Goal: Register for event/course

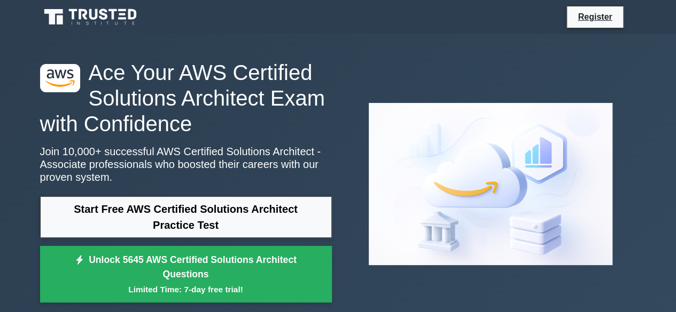
click at [282, 100] on h1 "Ace Your AWS Certified Solutions Architect Exam with Confidence" at bounding box center [186, 98] width 292 height 77
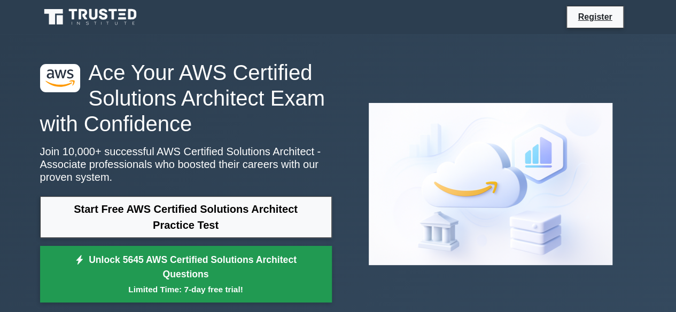
click at [170, 272] on link "Unlock 5645 AWS Certified Solutions Architect Questions Limited Time: 7-day fre…" at bounding box center [186, 274] width 292 height 57
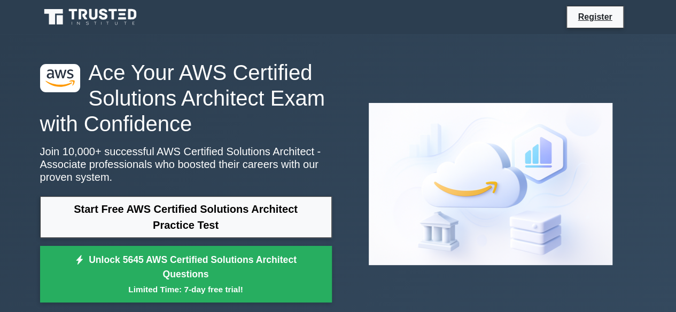
click at [145, 127] on h1 "Ace Your AWS Certified Solutions Architect Exam with Confidence" at bounding box center [186, 98] width 292 height 77
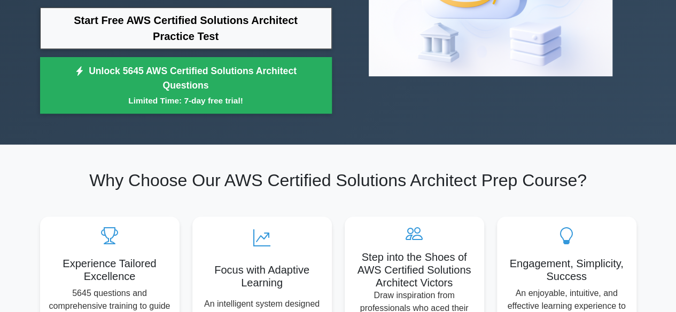
scroll to position [214, 0]
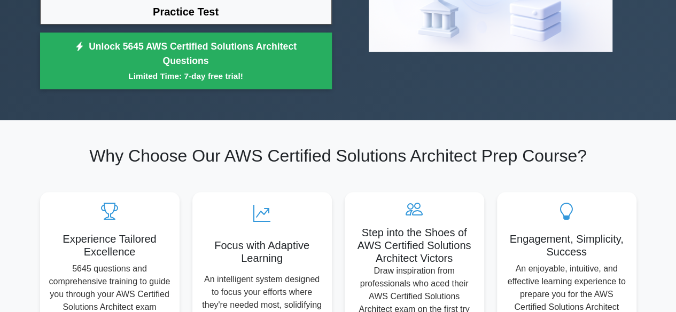
drag, startPoint x: 145, startPoint y: 127, endPoint x: 15, endPoint y: 146, distance: 131.2
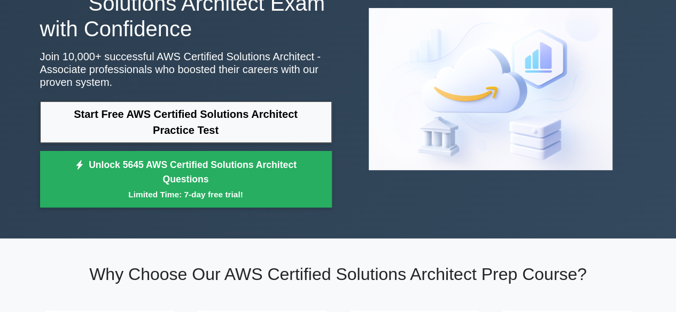
scroll to position [85, 0]
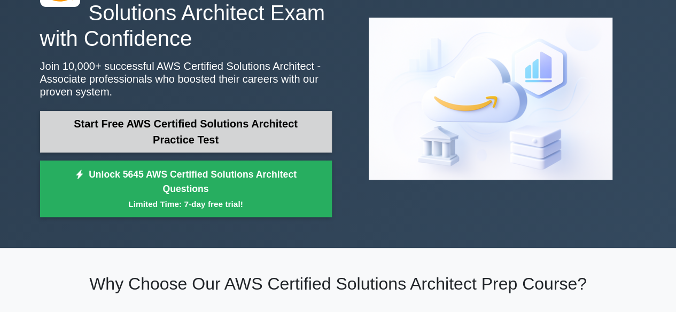
click at [199, 127] on link "Start Free AWS Certified Solutions Architect Practice Test" at bounding box center [186, 132] width 292 height 42
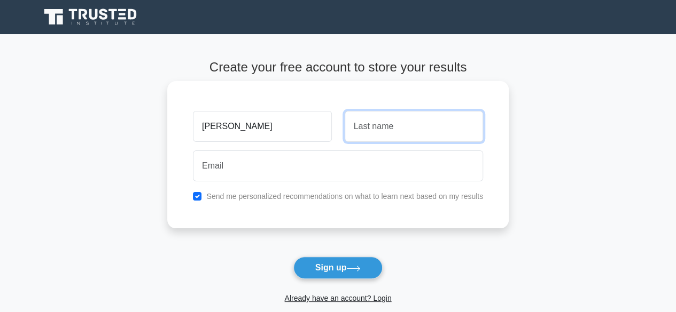
click at [355, 128] on input "text" at bounding box center [413, 126] width 138 height 31
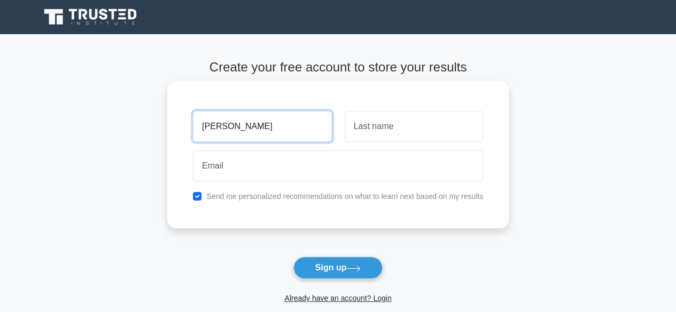
click at [226, 129] on input "Daniel" at bounding box center [262, 126] width 138 height 31
type input "Daniel Belay"
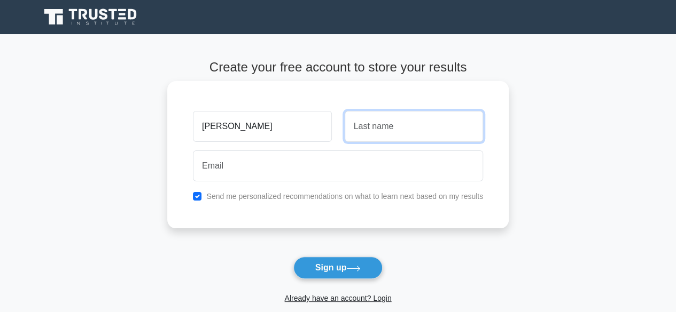
click at [354, 128] on input "text" at bounding box center [413, 126] width 138 height 31
type input "Tesfaye"
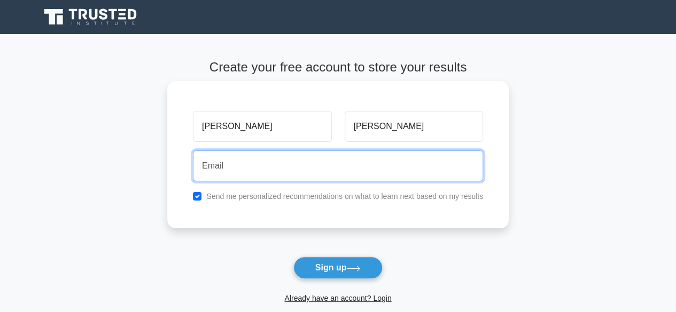
click at [202, 165] on input "email" at bounding box center [338, 166] width 290 height 31
type input "danbelay@gmail.com"
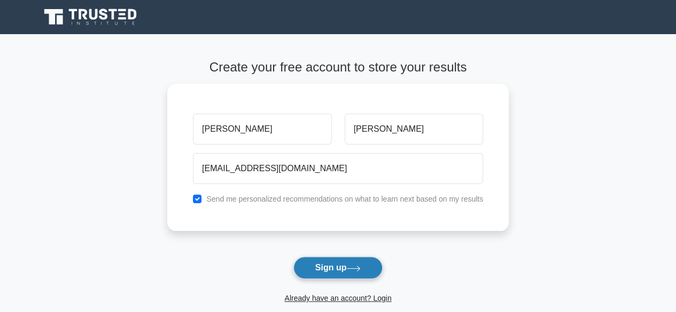
click at [326, 264] on button "Sign up" at bounding box center [338, 268] width 90 height 22
